Goal: Find specific page/section

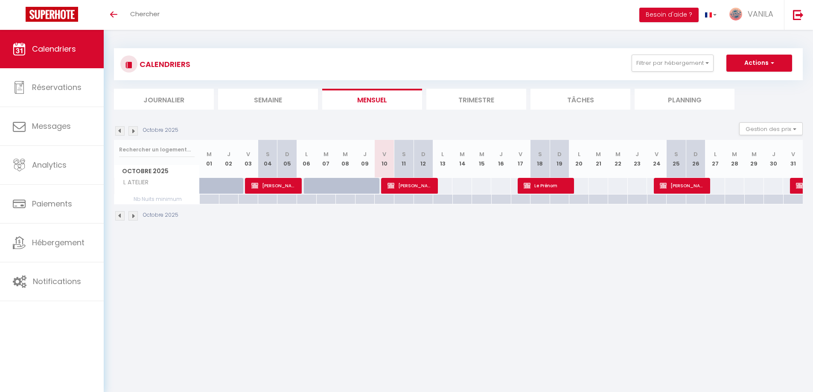
click at [137, 132] on img at bounding box center [132, 130] width 9 height 9
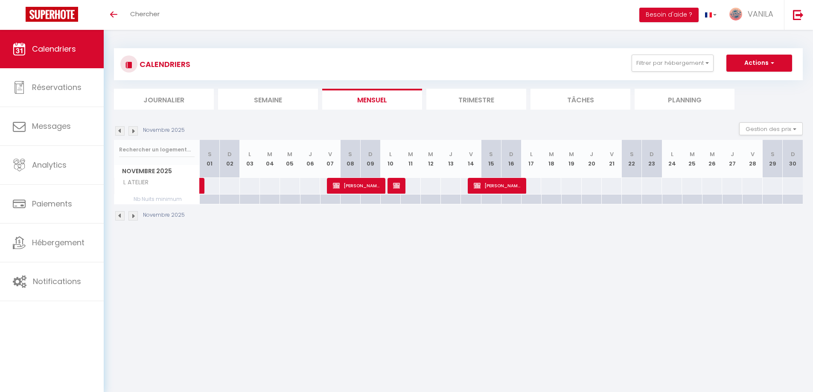
click at [137, 132] on img at bounding box center [132, 130] width 9 height 9
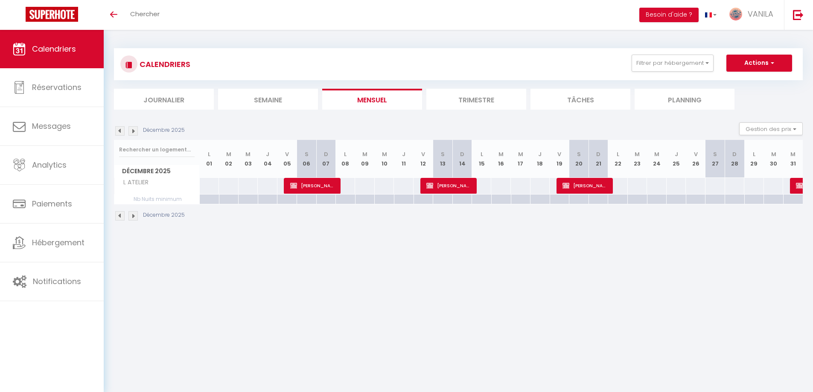
click at [137, 132] on img at bounding box center [132, 130] width 9 height 9
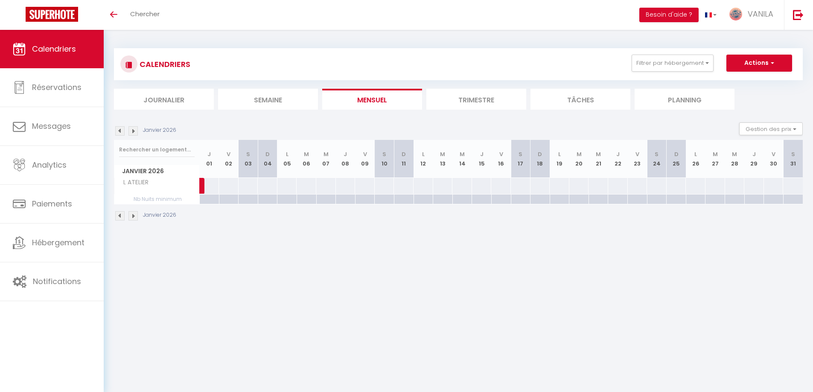
click at [137, 132] on img at bounding box center [132, 130] width 9 height 9
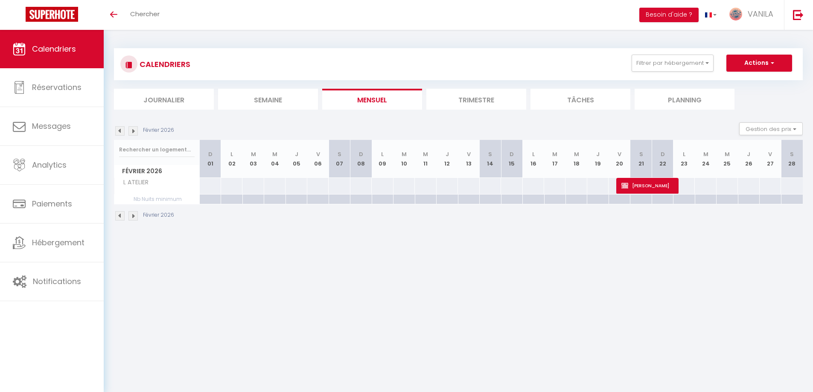
click at [137, 132] on img at bounding box center [132, 130] width 9 height 9
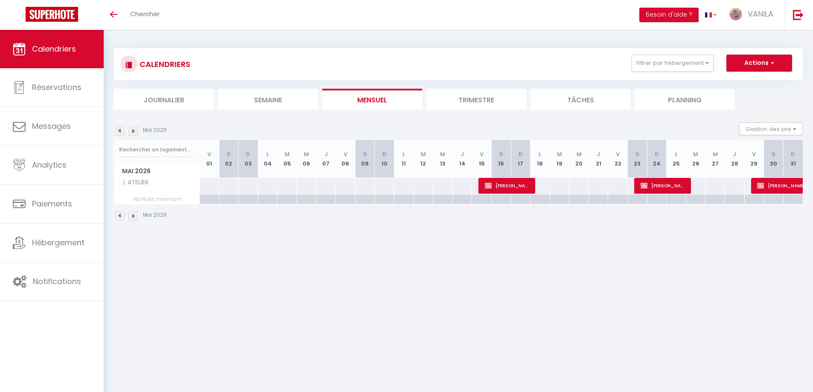
click at [137, 132] on img at bounding box center [132, 130] width 9 height 9
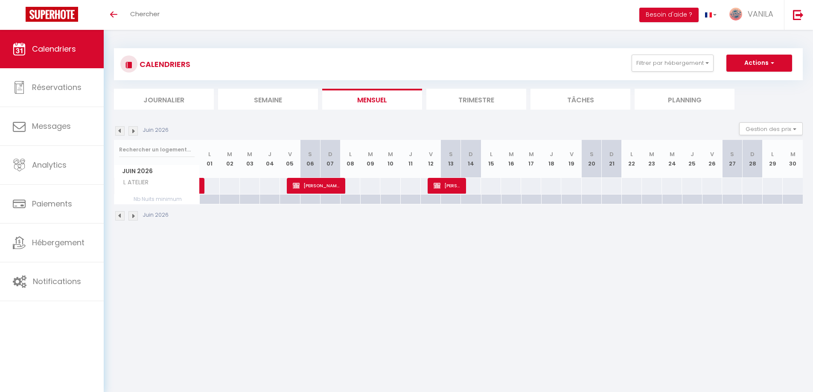
click at [137, 132] on img at bounding box center [132, 130] width 9 height 9
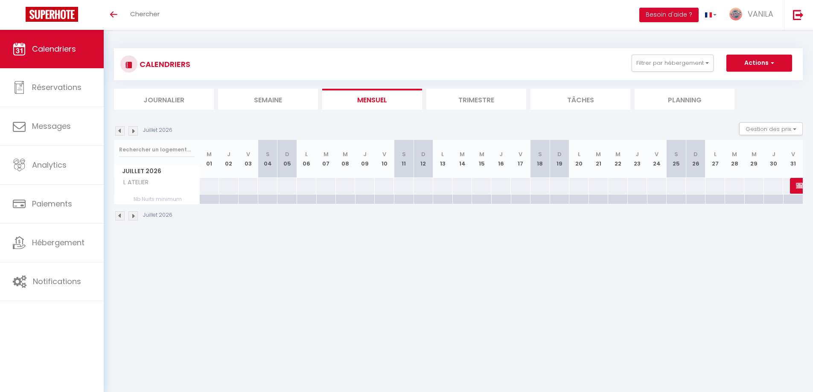
click at [137, 132] on img at bounding box center [132, 130] width 9 height 9
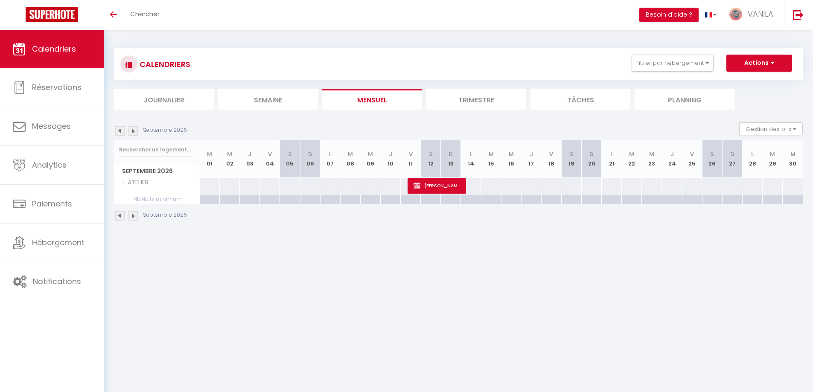
click at [137, 132] on img at bounding box center [132, 130] width 9 height 9
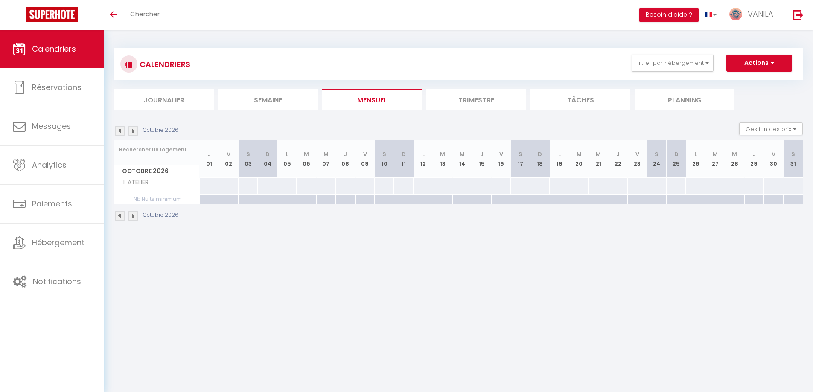
click at [137, 132] on img at bounding box center [132, 130] width 9 height 9
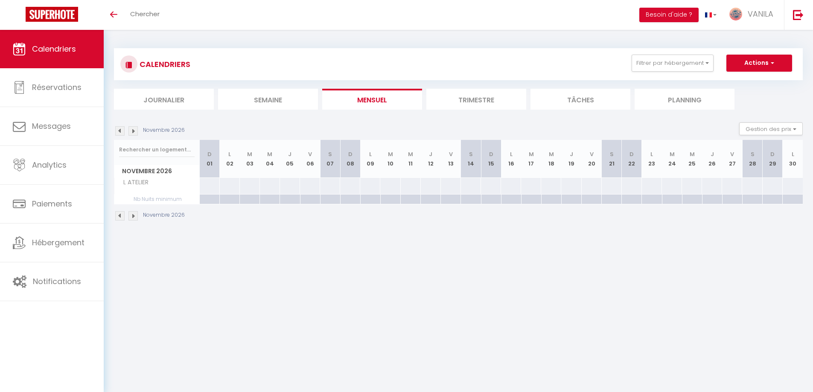
click at [137, 132] on img at bounding box center [132, 130] width 9 height 9
